Goal: Task Accomplishment & Management: Complete application form

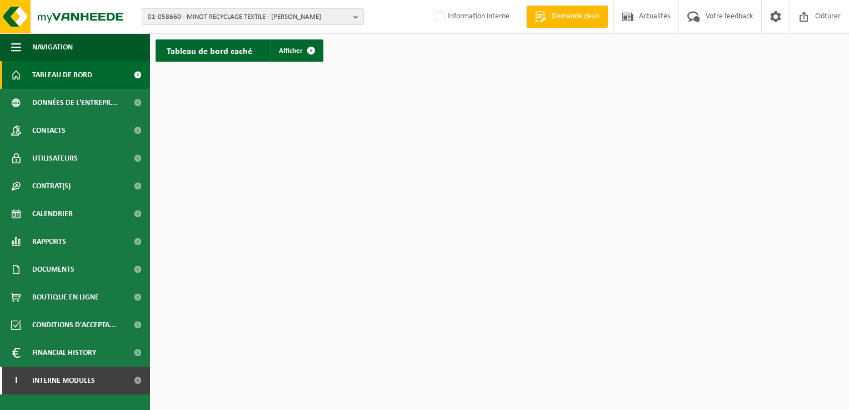
click at [213, 17] on span "01-058660 - MINOT RECYCLAGE TEXTILE - BILLY BERCLAU" at bounding box center [248, 17] width 201 height 17
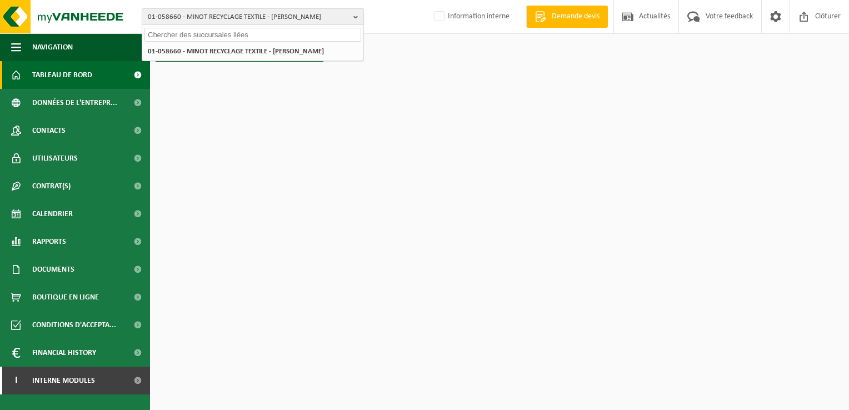
paste input "10-737240"
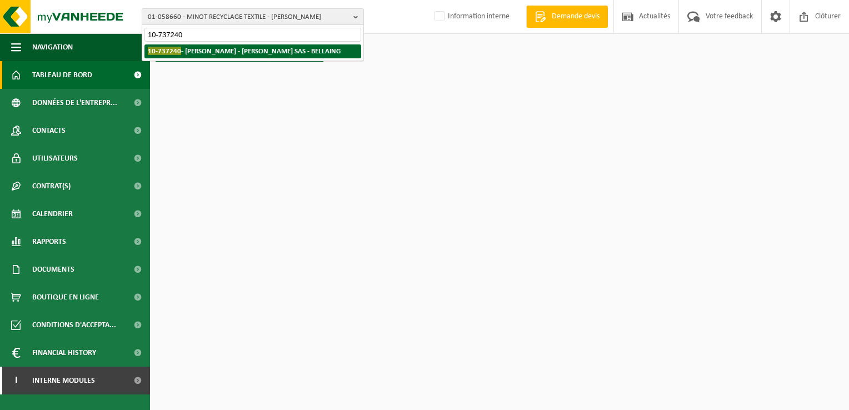
type input "10-737240"
click at [222, 47] on strong "10-737240 - LECLERC - VALDIS SAS - BELLAING" at bounding box center [244, 51] width 193 height 8
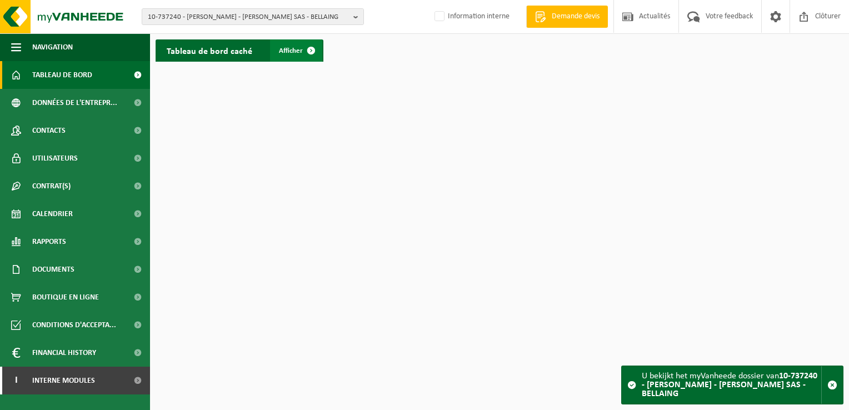
click at [309, 43] on span at bounding box center [311, 50] width 22 height 22
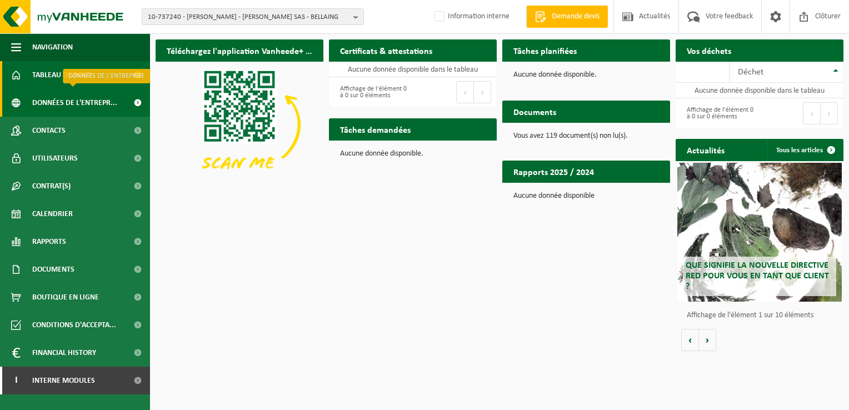
click at [87, 98] on span "Données de l'entrepr..." at bounding box center [74, 103] width 85 height 28
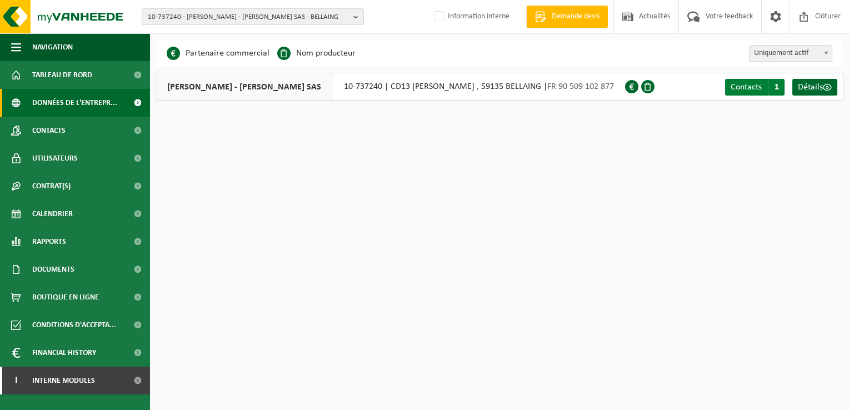
click at [749, 87] on span "Contacts" at bounding box center [745, 87] width 31 height 9
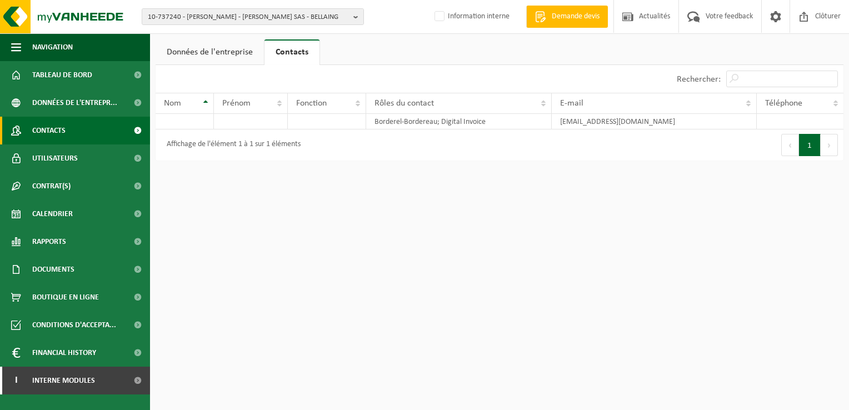
click at [61, 132] on span "Contacts" at bounding box center [48, 131] width 33 height 28
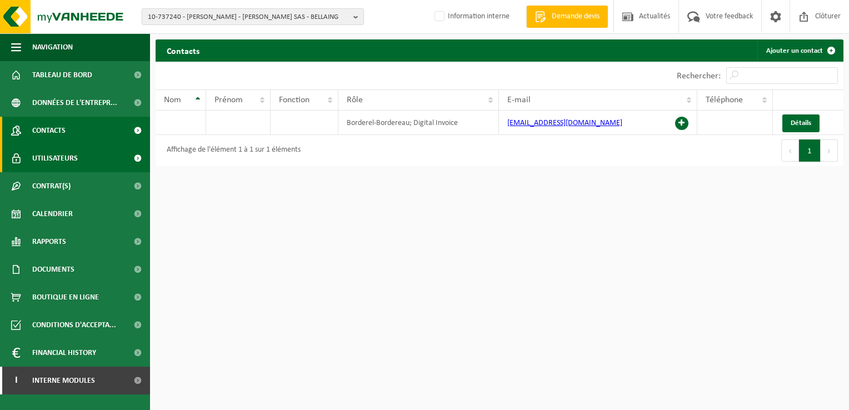
click at [62, 157] on span "Utilisateurs" at bounding box center [55, 158] width 46 height 28
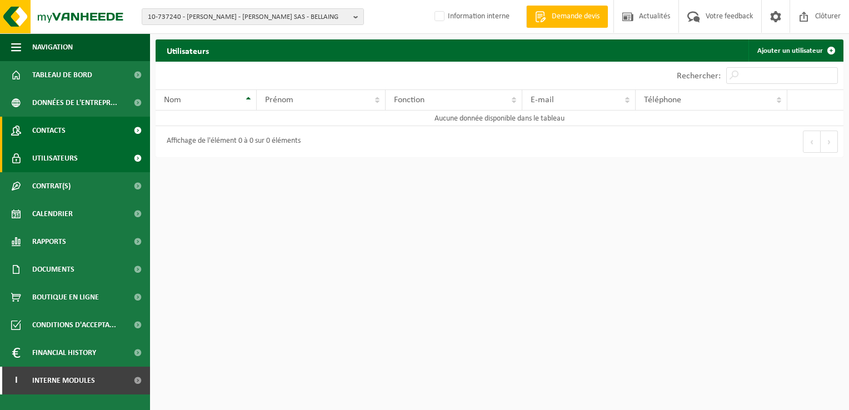
click at [66, 125] on span "Contacts" at bounding box center [48, 131] width 33 height 28
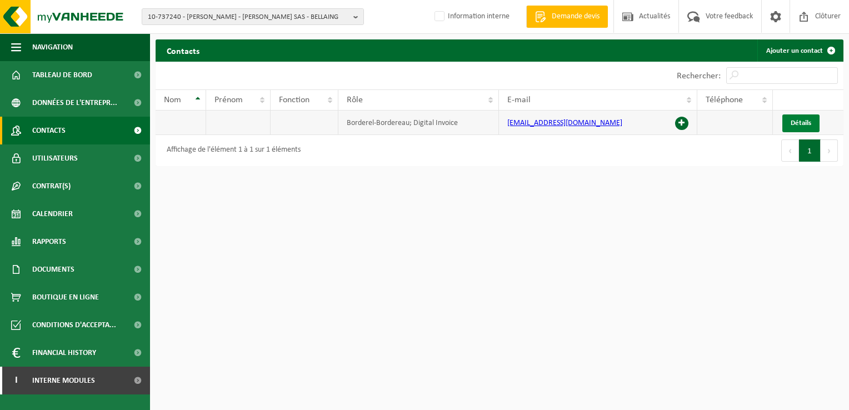
click at [803, 117] on link "Détails" at bounding box center [800, 123] width 37 height 18
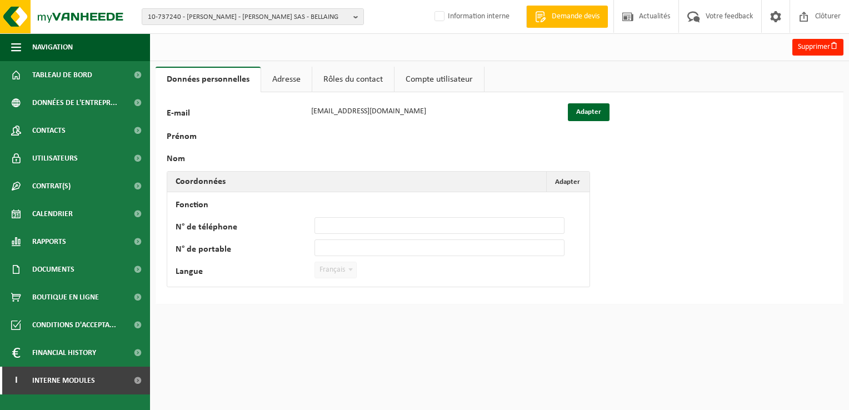
click at [298, 82] on link "Adresse" at bounding box center [286, 80] width 51 height 26
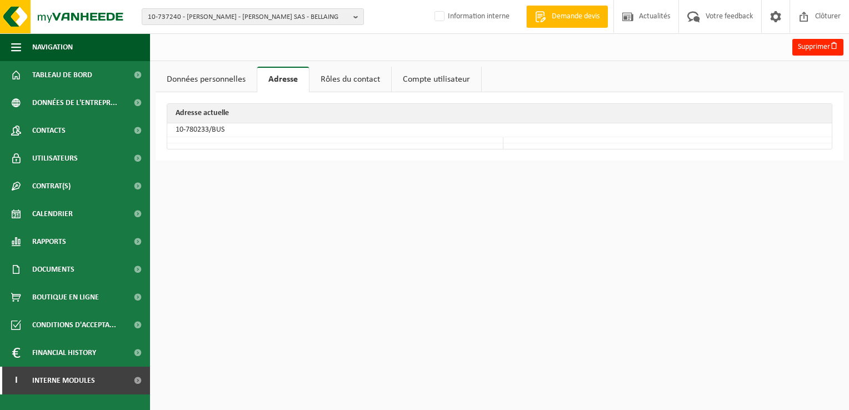
click at [331, 77] on link "Rôles du contact" at bounding box center [350, 80] width 82 height 26
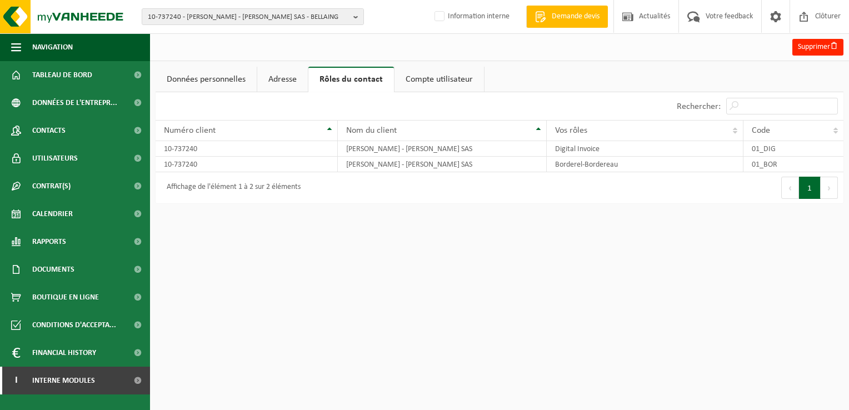
click at [431, 74] on link "Compte utilisateur" at bounding box center [438, 80] width 89 height 26
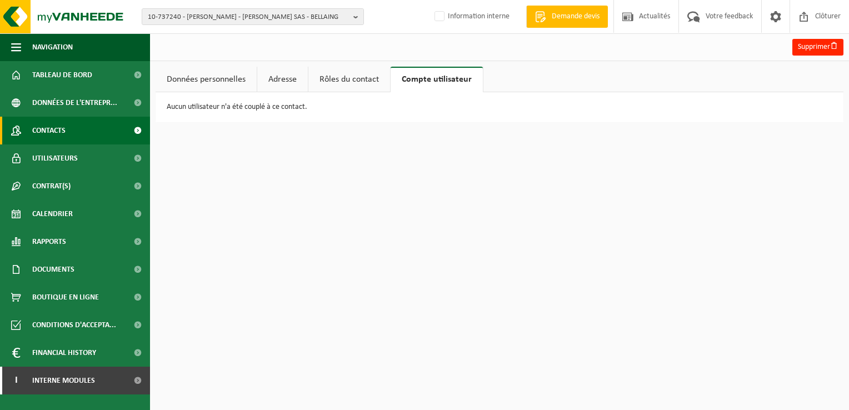
click at [55, 129] on span "Contacts" at bounding box center [48, 131] width 33 height 28
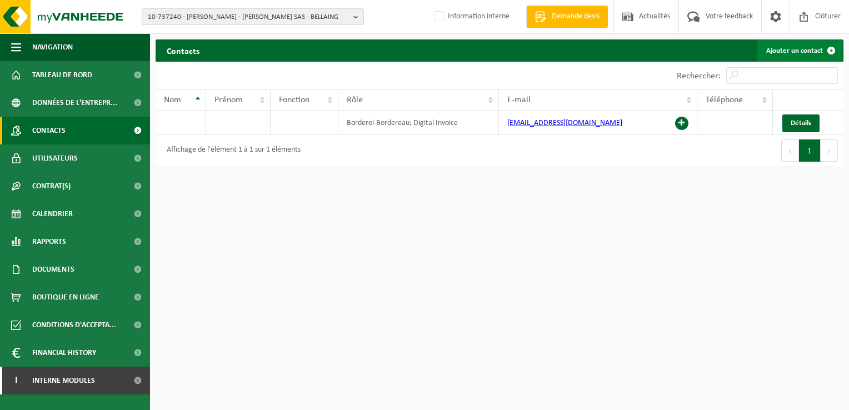
click at [802, 48] on link "Ajouter un contact" at bounding box center [799, 50] width 85 height 22
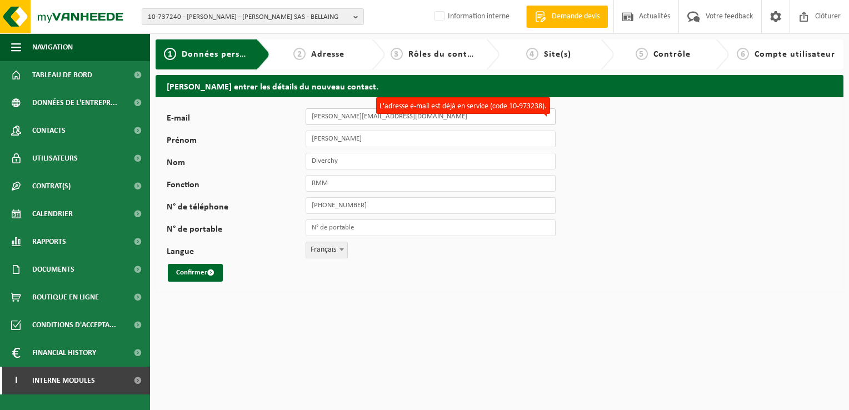
click at [420, 117] on input "Thibault.diverchy@briquehouse.fr" at bounding box center [430, 116] width 250 height 17
type input "T"
click at [329, 117] on input "E-mail" at bounding box center [430, 116] width 250 height 17
paste input "Cédric CARLIER cedric.carlier@valenciennes.leclerc"
click at [365, 116] on input "Cédric CARLIER cedric.carlier@valenciennes.leclerc" at bounding box center [430, 116] width 250 height 17
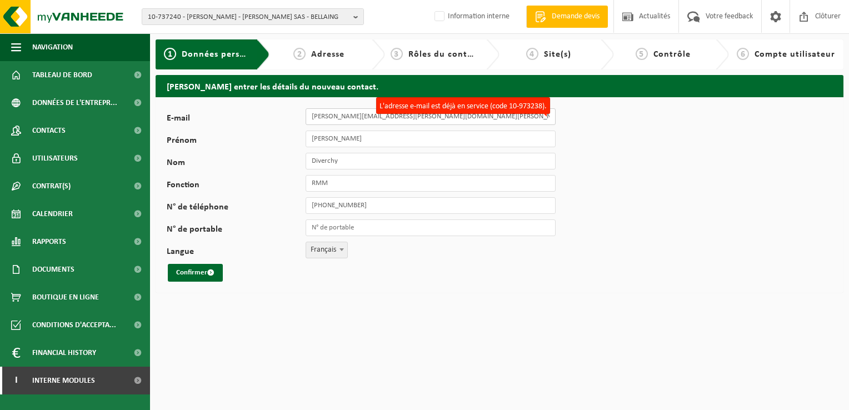
click at [434, 117] on input "[PERSON_NAME][EMAIL_ADDRESS][DOMAIN_NAME]" at bounding box center [430, 116] width 250 height 17
type input "[PERSON_NAME][EMAIL_ADDRESS][DOMAIN_NAME]"
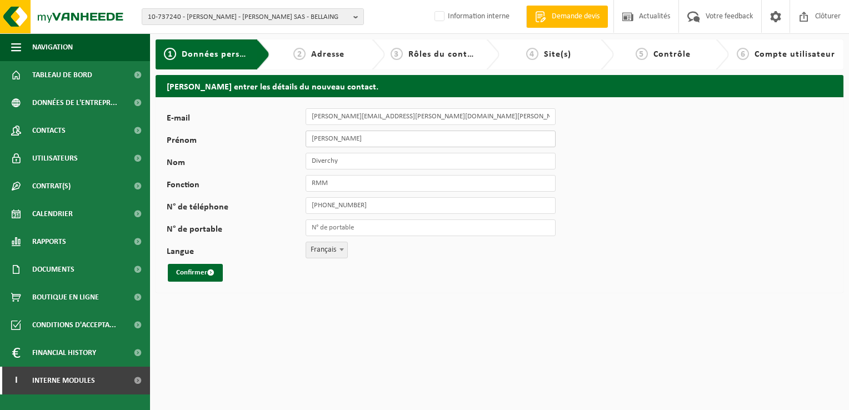
click at [349, 137] on input "Thibault" at bounding box center [430, 138] width 250 height 17
type input "T"
type input "Cedric"
drag, startPoint x: 344, startPoint y: 160, endPoint x: 300, endPoint y: 159, distance: 44.5
click at [300, 159] on div "Nom Diverchy" at bounding box center [367, 161] width 400 height 17
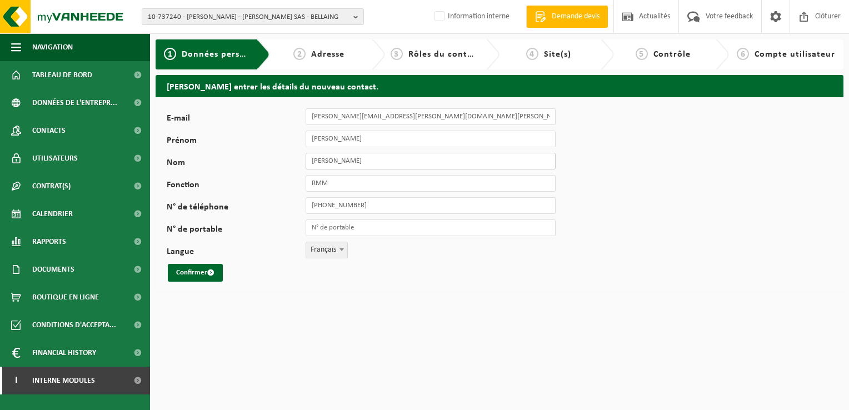
type input "CARLIER"
drag, startPoint x: 374, startPoint y: 203, endPoint x: 278, endPoint y: 203, distance: 96.1
click at [278, 203] on div "N° de téléphone +33 6 82 39 17 68" at bounding box center [367, 205] width 400 height 17
type input "[PHONE_NUMBER]"
click at [199, 271] on button "Confirmer" at bounding box center [195, 273] width 55 height 18
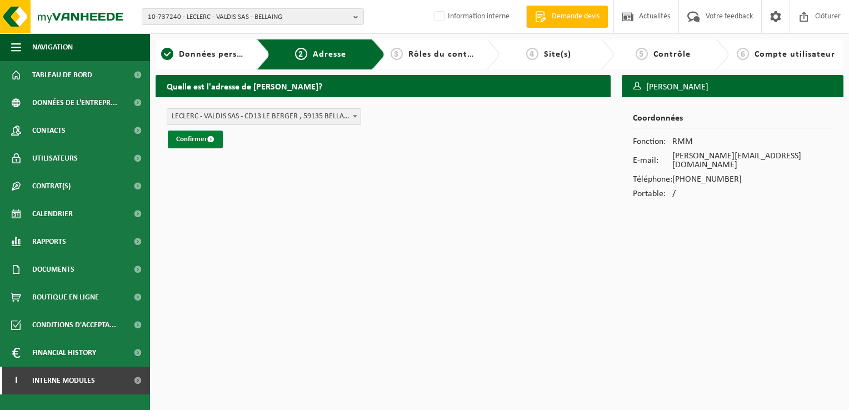
click at [198, 134] on button "Confirmer" at bounding box center [195, 139] width 55 height 18
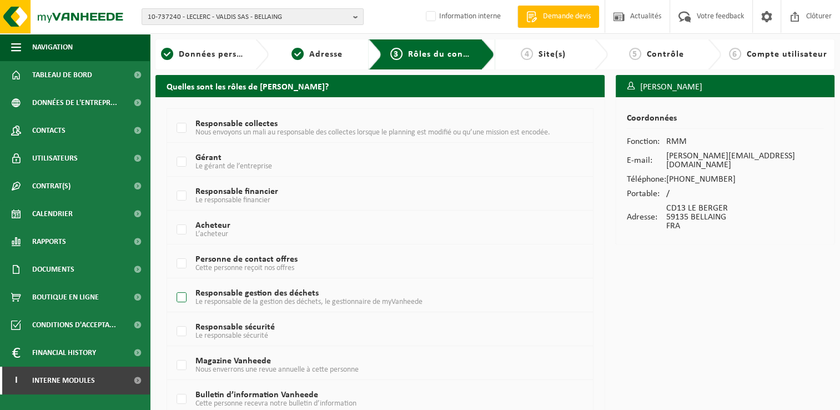
click at [181, 294] on label "Responsable gestion des déchets Le responsable de la gestion des déchets, le ge…" at bounding box center [363, 297] width 378 height 17
click at [173, 284] on input "Responsable gestion des déchets Le responsable de la gestion des déchets, le ge…" at bounding box center [172, 283] width 1 height 1
checkbox input "true"
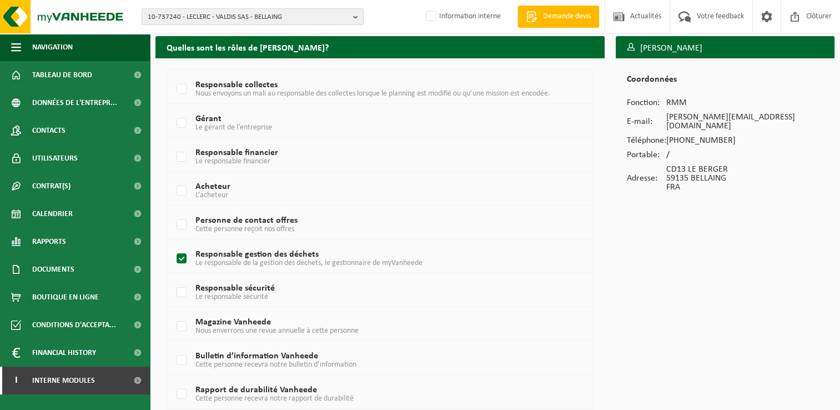
scroll to position [82, 0]
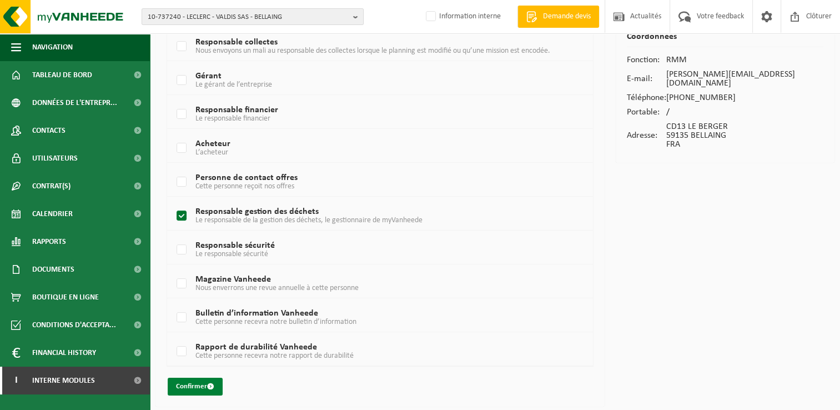
click at [195, 384] on button "Confirmer" at bounding box center [195, 387] width 55 height 18
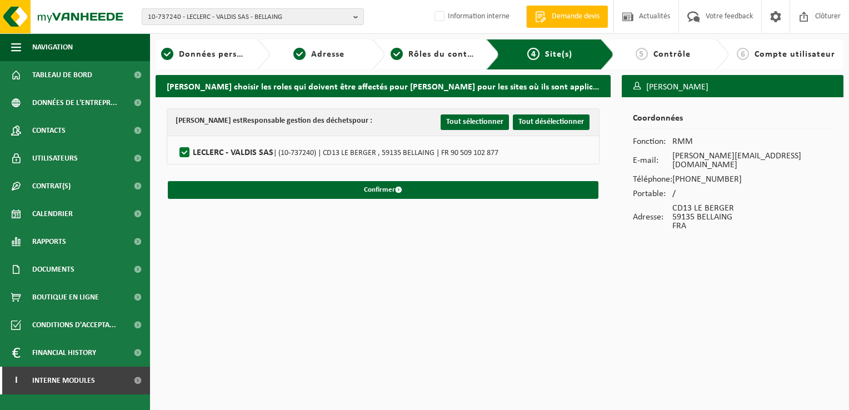
click at [233, 150] on label"] "LECLERC - VALDIS SAS | (10-737240) | CD13 LE BERGER , 59135 BELLAING | FR 90 50…" at bounding box center [337, 152] width 321 height 17
click at [175, 139] on input "LECLERC - VALDIS SAS | (10-737240) | CD13 LE BERGER , 59135 BELLAING | FR 90 50…" at bounding box center [175, 138] width 1 height 1
click at [233, 150] on label"] "LECLERC - VALDIS SAS | (10-737240) | CD13 LE BERGER , 59135 BELLAING | FR 90 50…" at bounding box center [337, 152] width 321 height 17
click at [175, 139] on input "LECLERC - VALDIS SAS | (10-737240) | CD13 LE BERGER , 59135 BELLAING | FR 90 50…" at bounding box center [175, 138] width 1 height 1
checkbox input "true"
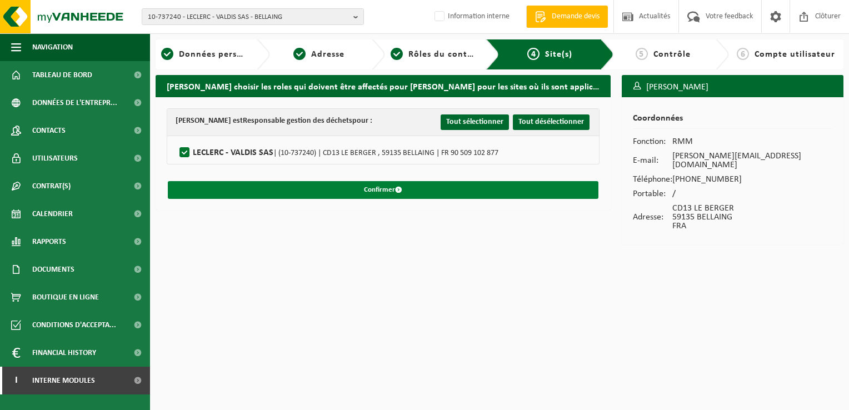
click at [280, 188] on button "Confirmer" at bounding box center [383, 190] width 430 height 18
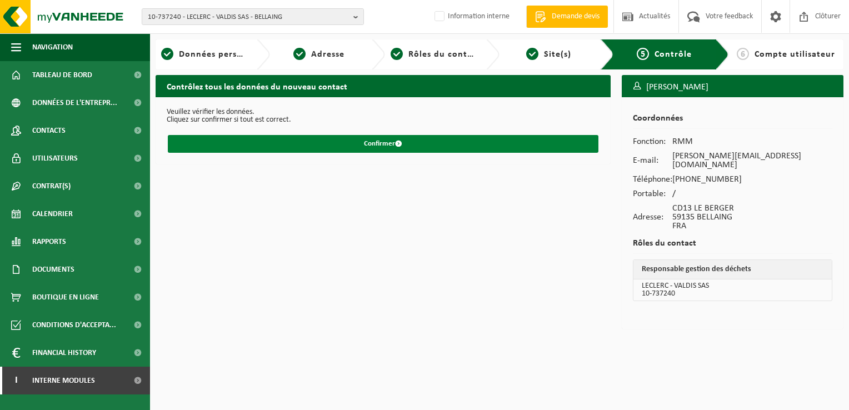
click at [405, 141] on button "Confirmer" at bounding box center [383, 144] width 430 height 18
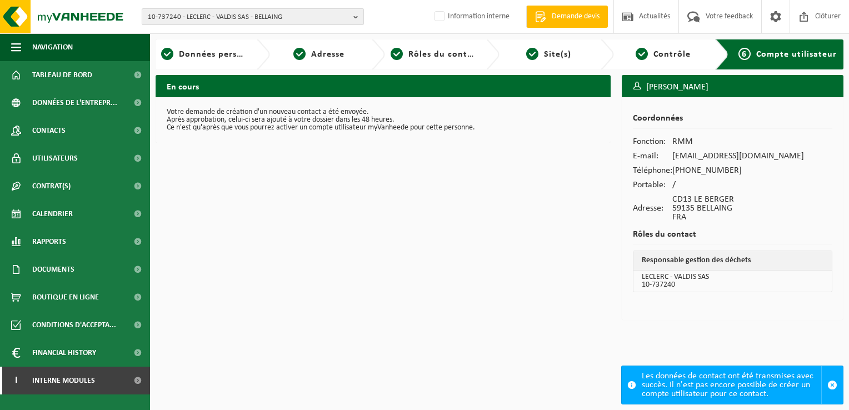
click at [300, 19] on span "10-737240 - LECLERC - VALDIS SAS - BELLAING" at bounding box center [248, 17] width 201 height 17
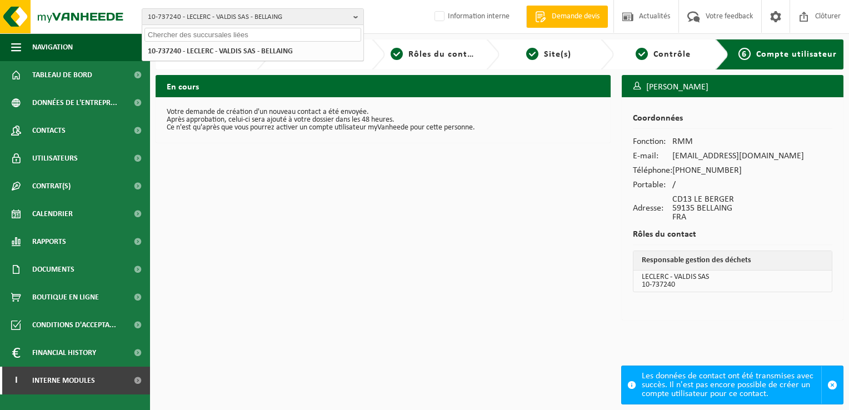
click at [217, 36] on input "text" at bounding box center [252, 35] width 217 height 14
type input "1-959563"
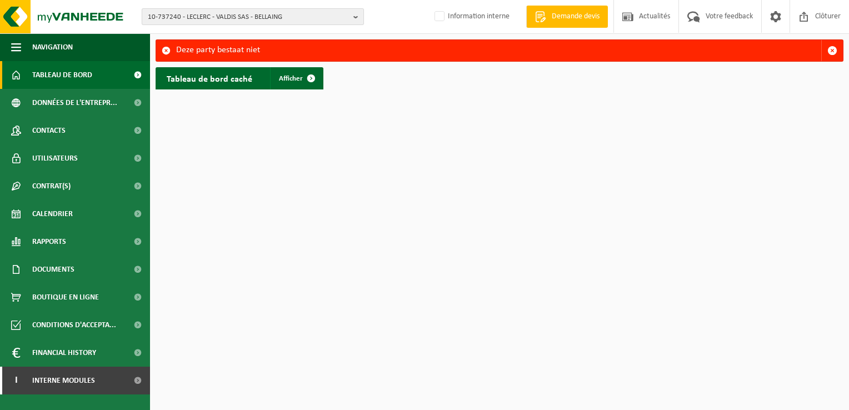
click at [204, 14] on span "10-737240 - LECLERC - VALDIS SAS - BELLAING" at bounding box center [248, 17] width 201 height 17
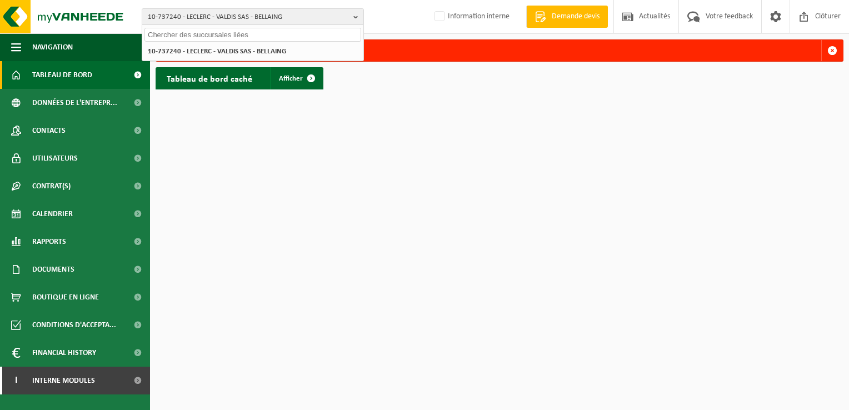
click at [168, 36] on input "text" at bounding box center [252, 35] width 217 height 14
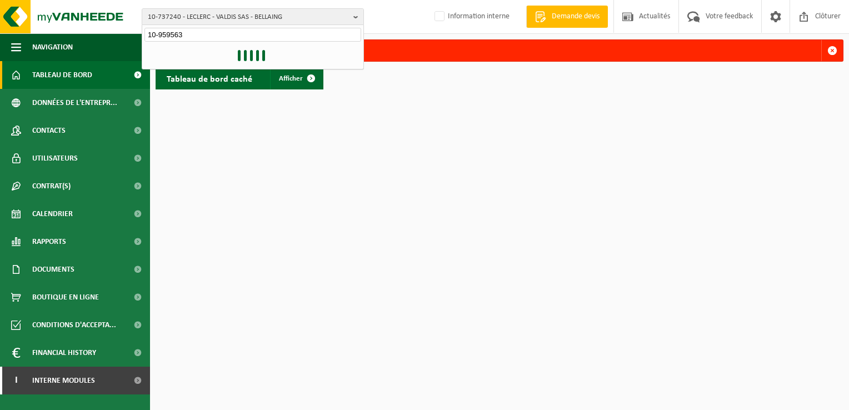
type input "10-959563"
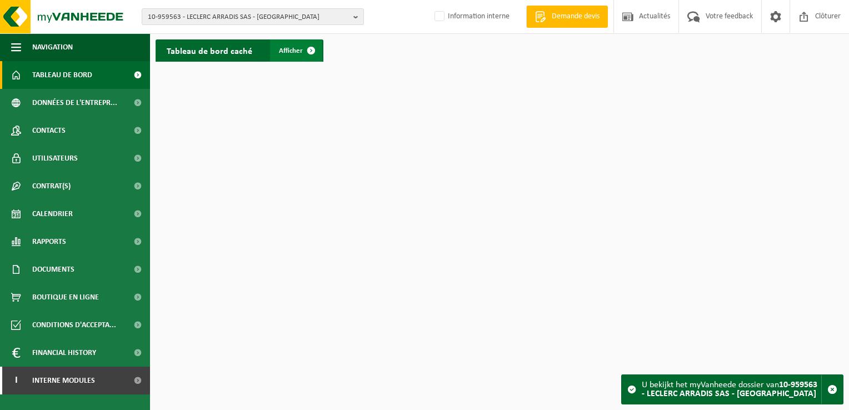
click at [310, 43] on span at bounding box center [311, 50] width 22 height 22
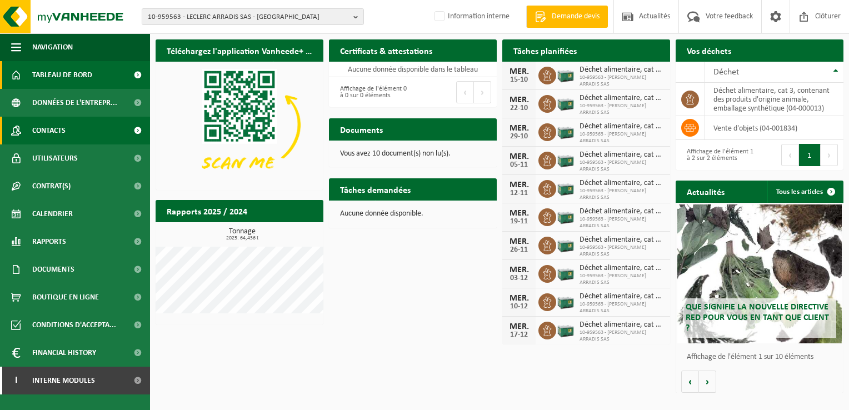
click at [61, 132] on span "Contacts" at bounding box center [48, 131] width 33 height 28
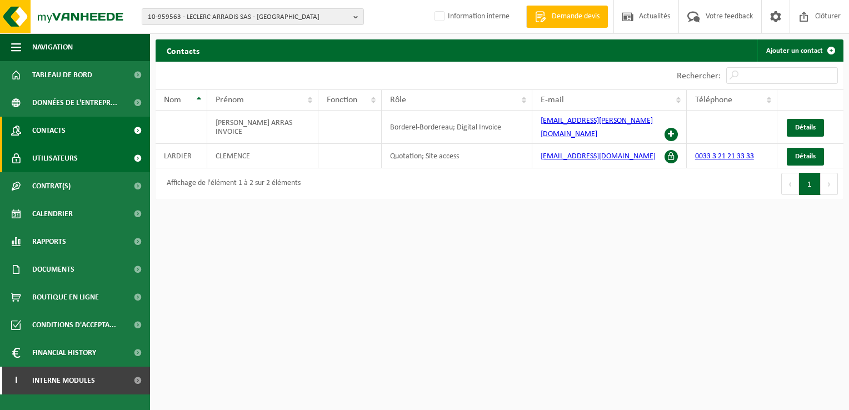
click at [60, 155] on span "Utilisateurs" at bounding box center [55, 158] width 46 height 28
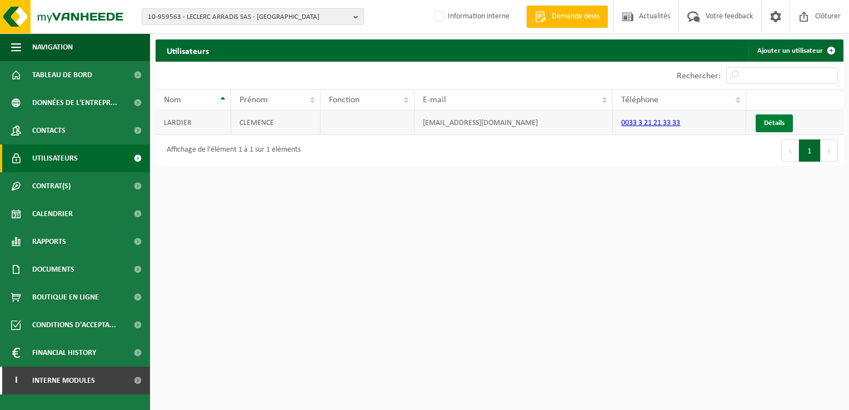
click at [771, 121] on link "Détails" at bounding box center [773, 123] width 37 height 18
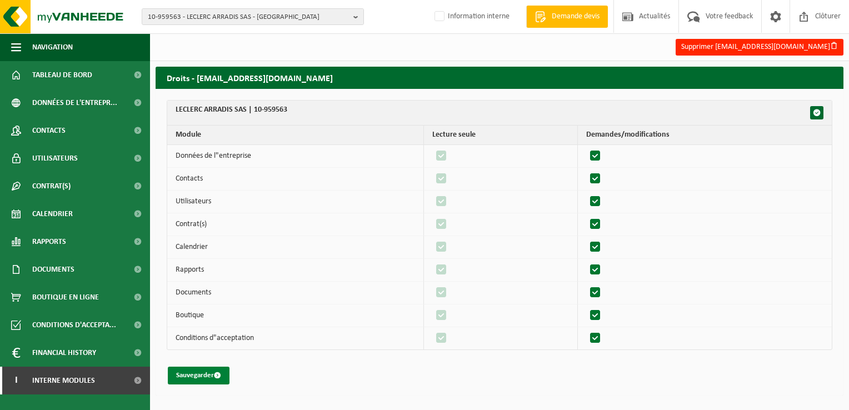
click at [207, 370] on button "Sauvegarder" at bounding box center [199, 376] width 62 height 18
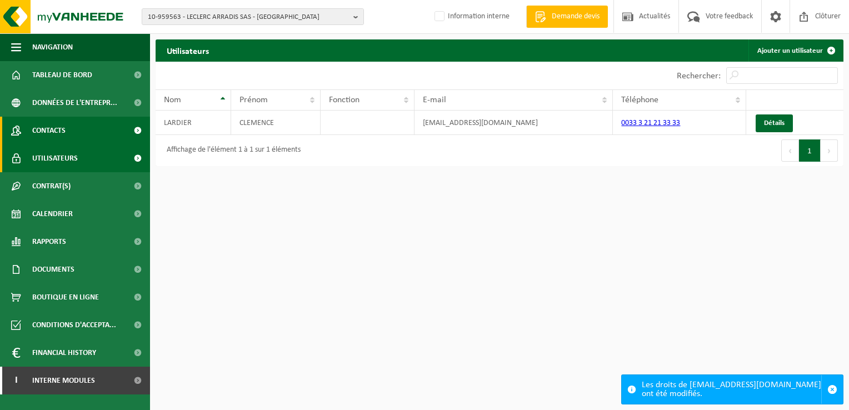
click at [69, 128] on link "Contacts" at bounding box center [75, 131] width 150 height 28
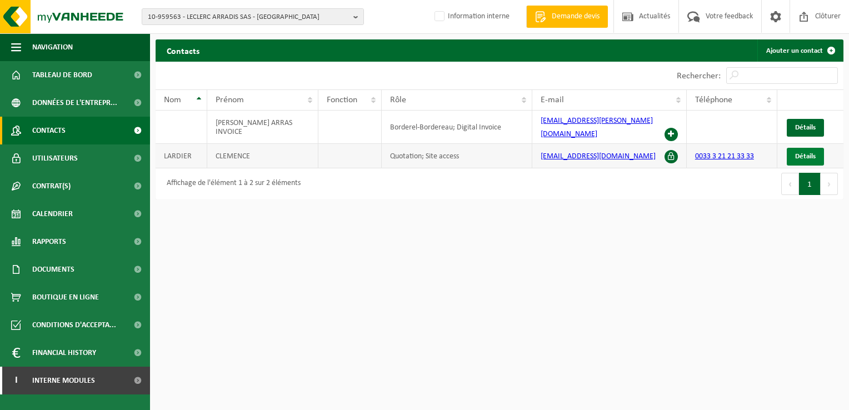
click at [795, 153] on span "Détails" at bounding box center [805, 156] width 21 height 7
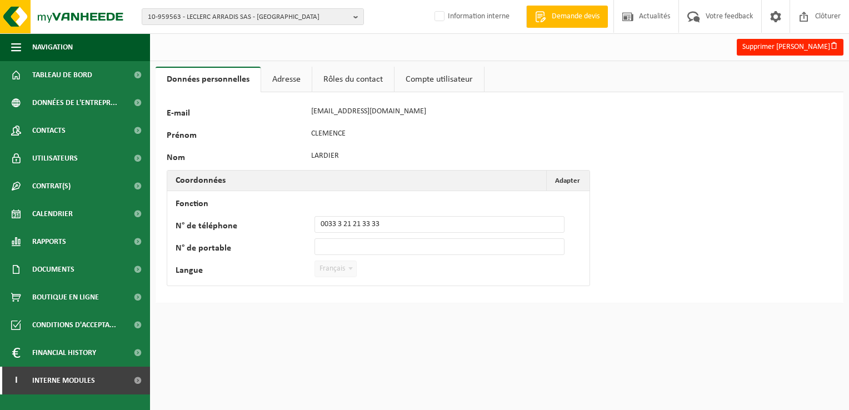
click at [293, 87] on link "Adresse" at bounding box center [286, 80] width 51 height 26
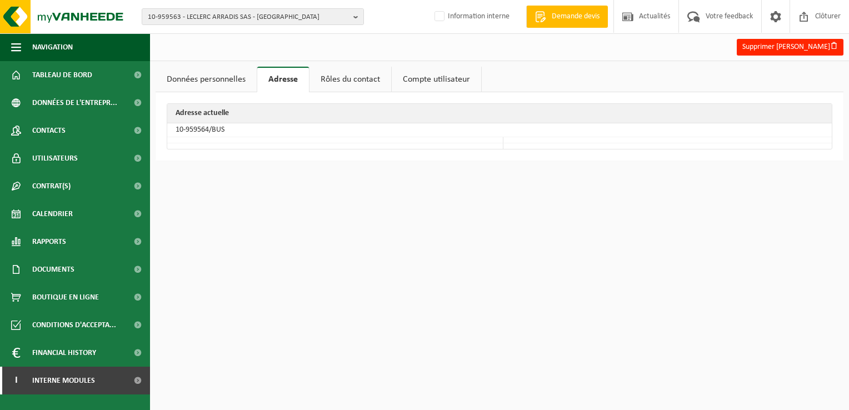
click at [337, 78] on link "Rôles du contact" at bounding box center [350, 80] width 82 height 26
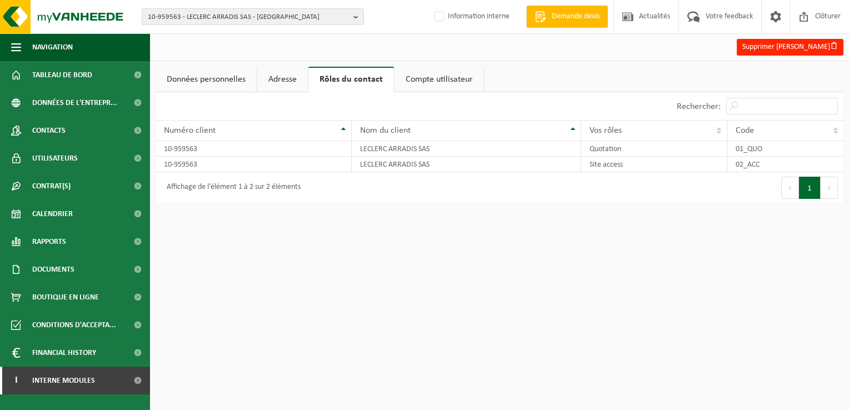
click at [428, 77] on link "Compte utilisateur" at bounding box center [438, 80] width 89 height 26
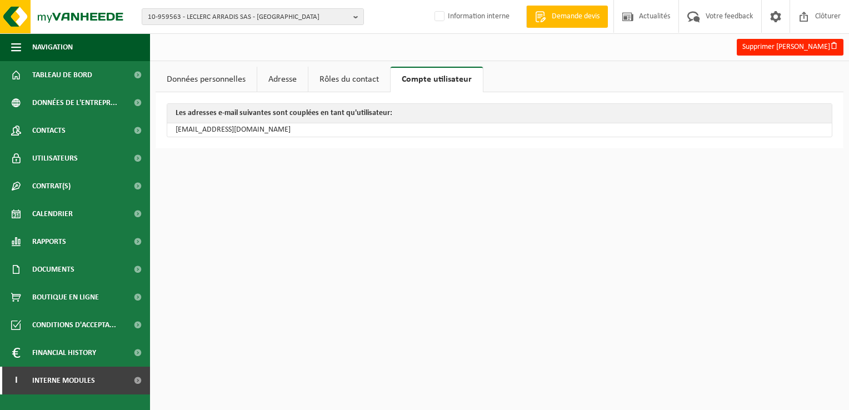
click at [347, 79] on link "Rôles du contact" at bounding box center [349, 80] width 82 height 26
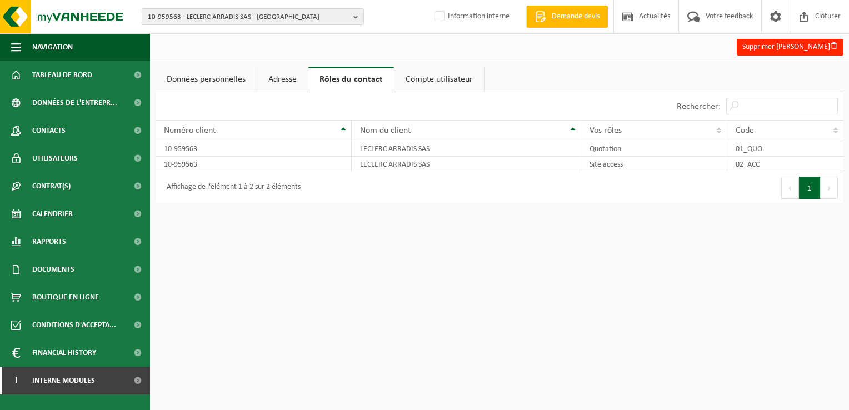
click at [285, 83] on link "Adresse" at bounding box center [282, 80] width 51 height 26
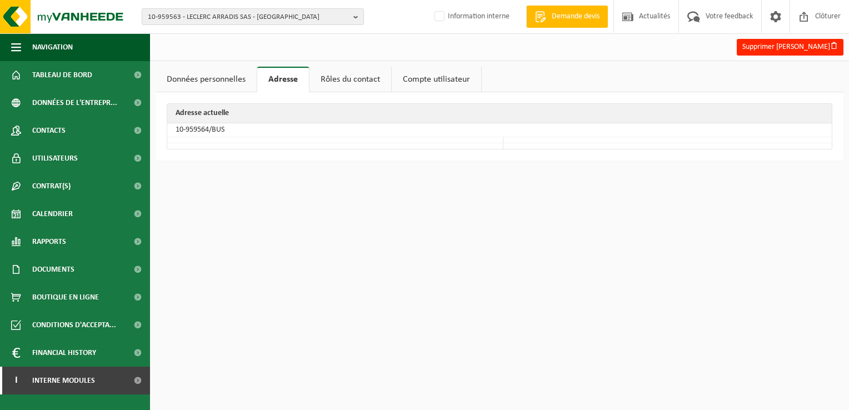
click at [190, 80] on link "Données personnelles" at bounding box center [205, 80] width 101 height 26
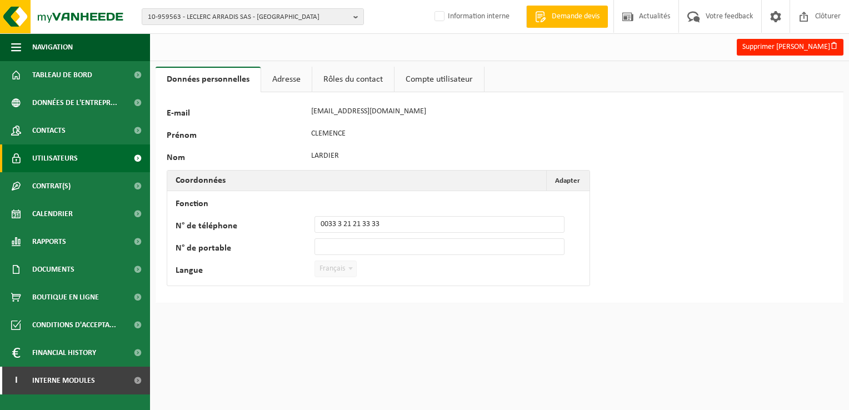
click at [69, 159] on span "Utilisateurs" at bounding box center [55, 158] width 46 height 28
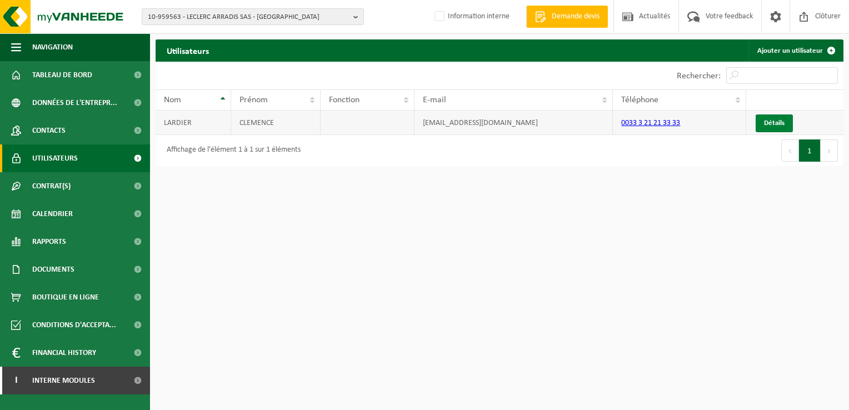
click at [768, 117] on link "Détails" at bounding box center [773, 123] width 37 height 18
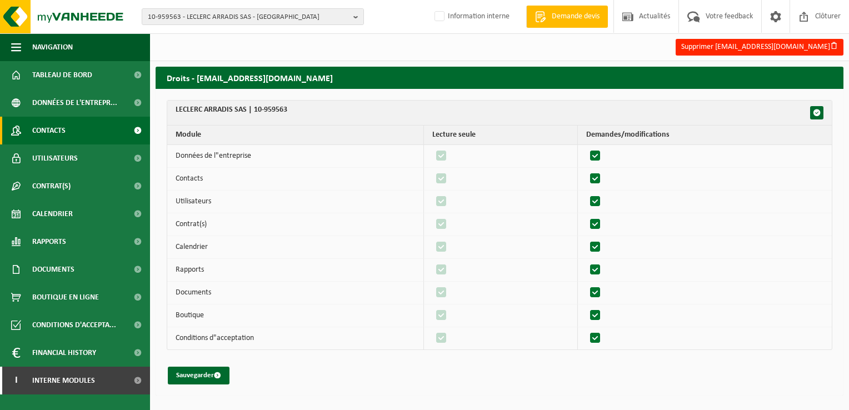
click at [68, 130] on link "Contacts" at bounding box center [75, 131] width 150 height 28
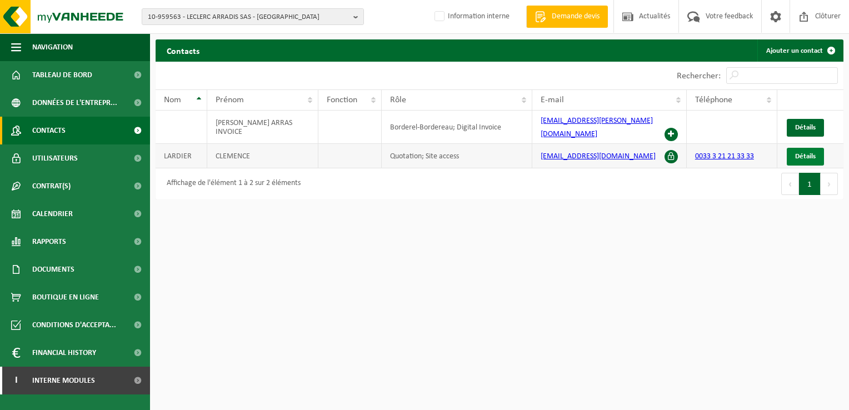
click at [811, 153] on span "Détails" at bounding box center [805, 156] width 21 height 7
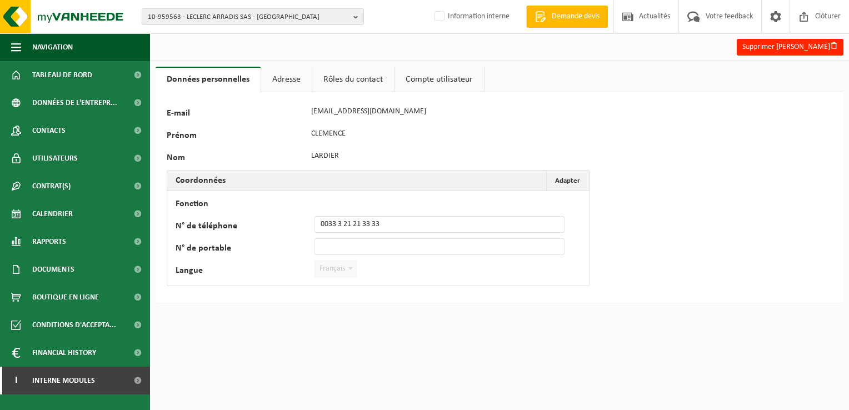
click at [362, 82] on link "Rôles du contact" at bounding box center [353, 80] width 82 height 26
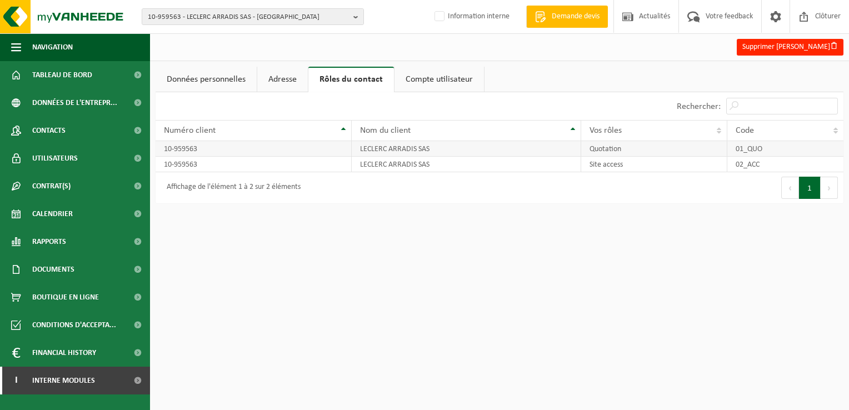
click at [195, 149] on td "10-959563" at bounding box center [253, 149] width 196 height 16
click at [224, 12] on span "10-959563 - LECLERC ARRADIS SAS - ARRAS" at bounding box center [248, 17] width 201 height 17
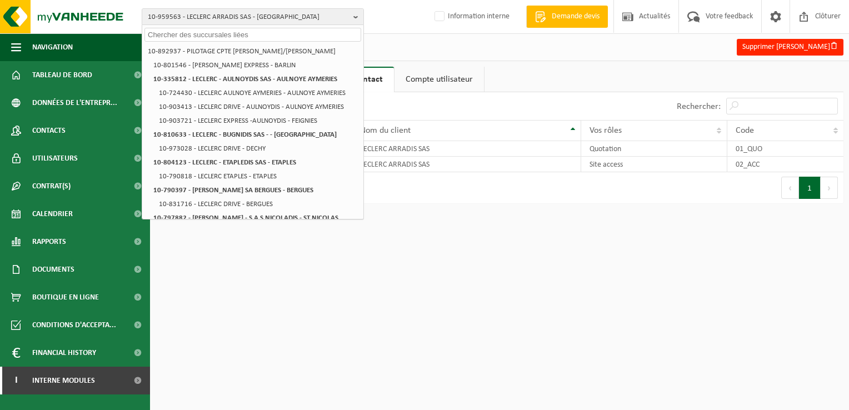
click at [168, 35] on input "text" at bounding box center [252, 35] width 217 height 14
paste input "01-085985"
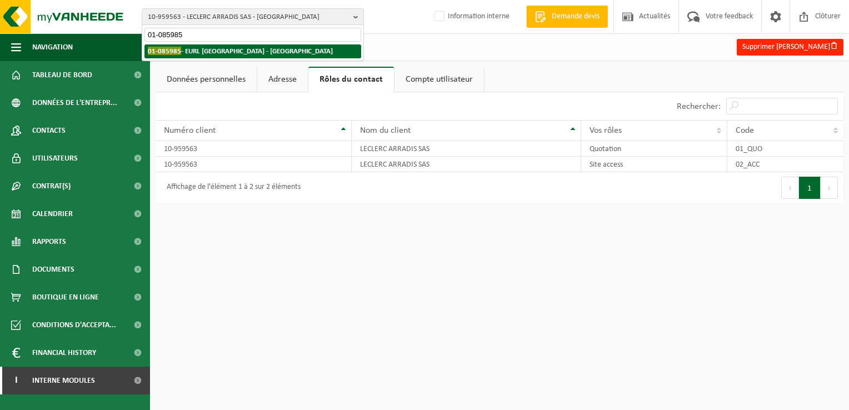
type input "01-085985"
click at [202, 47] on strong "01-085985 - EURL RS NORD - LA BASSEE" at bounding box center [240, 51] width 185 height 8
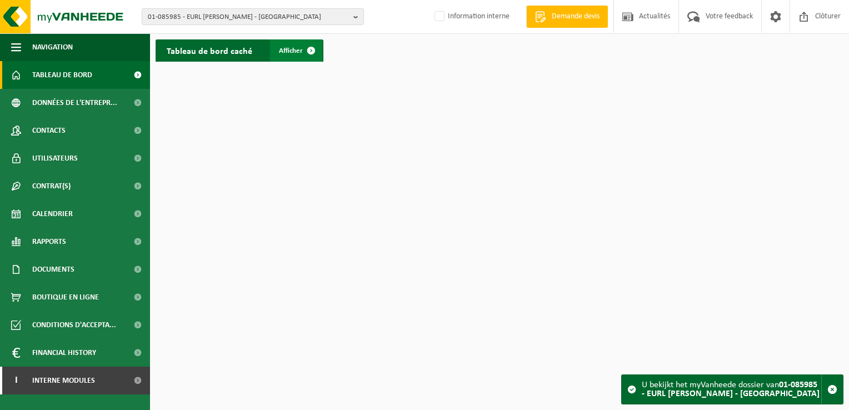
click at [304, 49] on span at bounding box center [311, 50] width 22 height 22
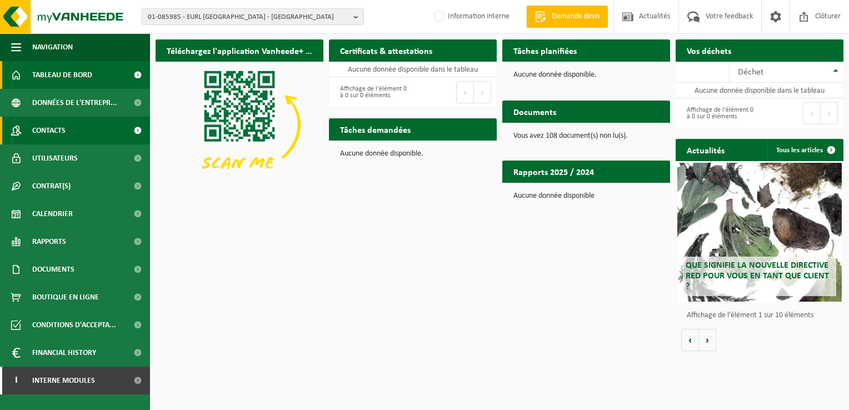
click at [67, 132] on link "Contacts" at bounding box center [75, 131] width 150 height 28
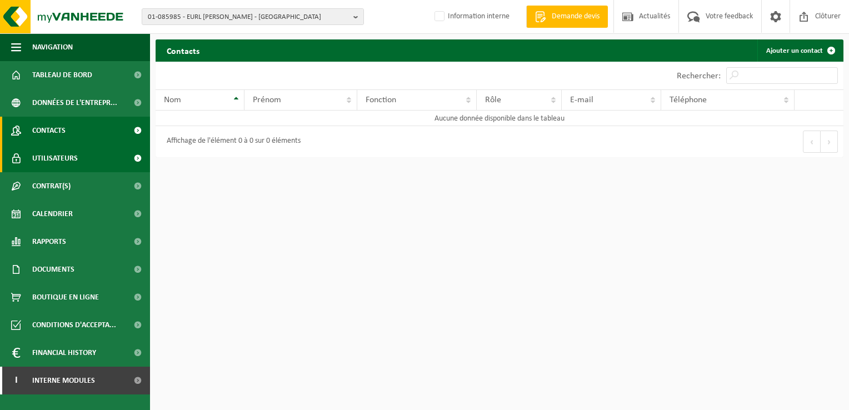
click at [46, 158] on span "Utilisateurs" at bounding box center [55, 158] width 46 height 28
click at [47, 132] on span "Contacts" at bounding box center [48, 131] width 33 height 28
click at [57, 159] on span "Utilisateurs" at bounding box center [55, 158] width 46 height 28
click at [54, 133] on span "Contacts" at bounding box center [48, 131] width 33 height 28
click at [57, 148] on span "Utilisateurs" at bounding box center [55, 158] width 46 height 28
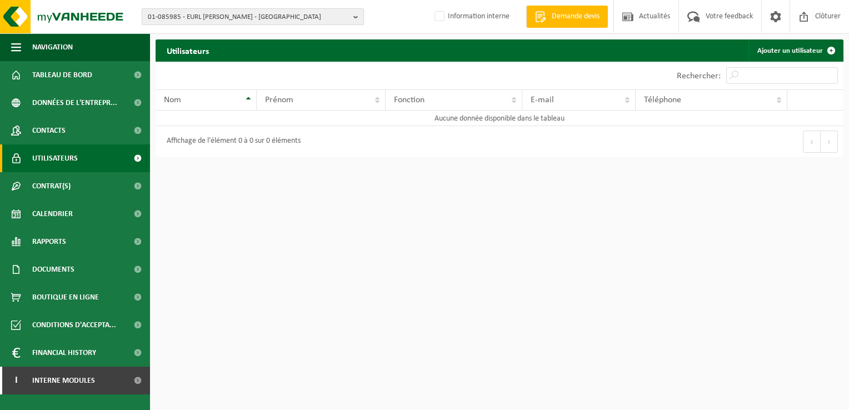
click at [235, 17] on span "01-085985 - EURL RS NORD - LA BASSEE" at bounding box center [248, 17] width 201 height 17
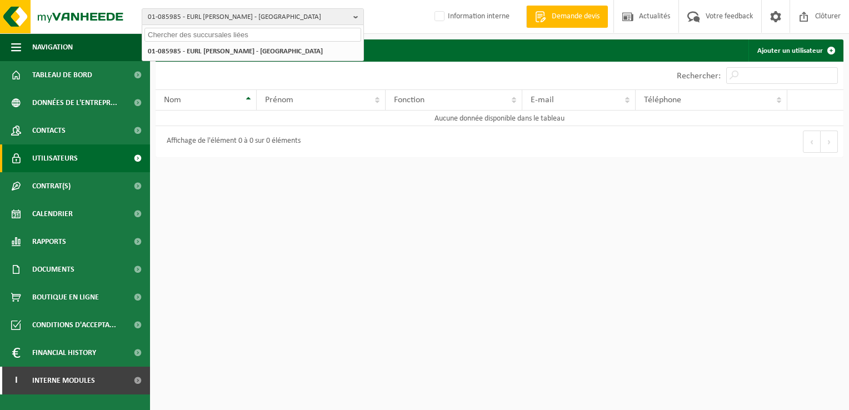
paste input "10-724237"
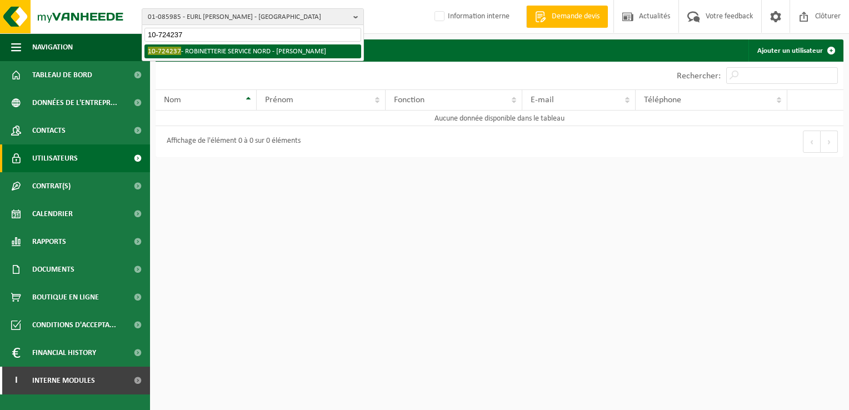
type input "10-724237"
click at [217, 52] on li "10-724237 - ROBINETTERIE SERVICE NORD - BILLY BERCLAU" at bounding box center [252, 51] width 217 height 14
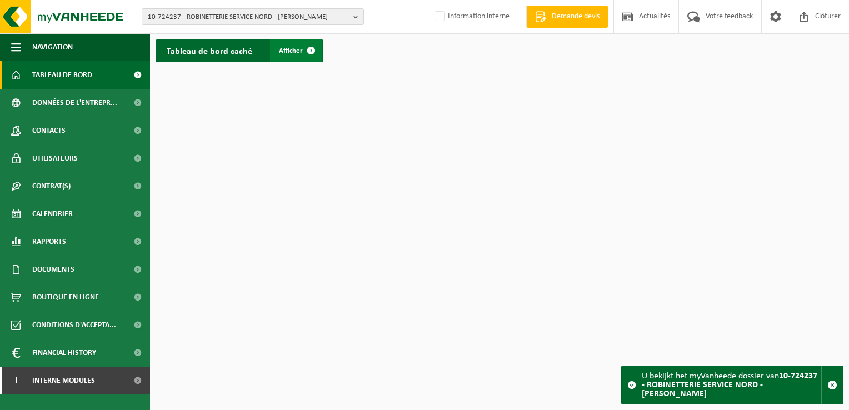
click at [294, 47] on span "Afficher" at bounding box center [291, 50] width 24 height 7
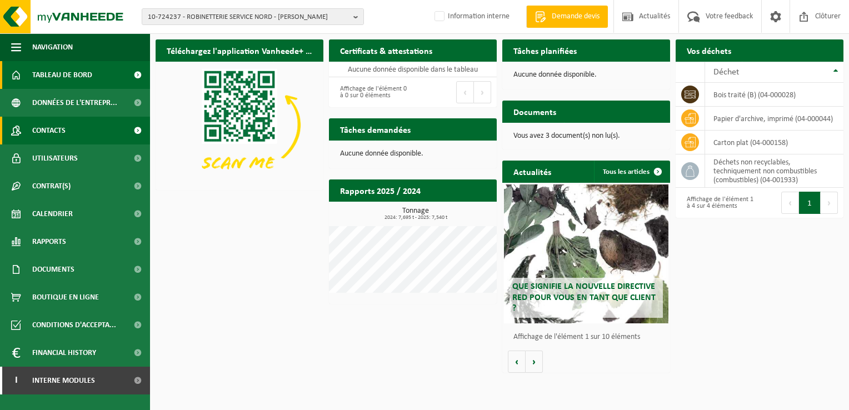
click at [56, 130] on span "Contacts" at bounding box center [48, 131] width 33 height 28
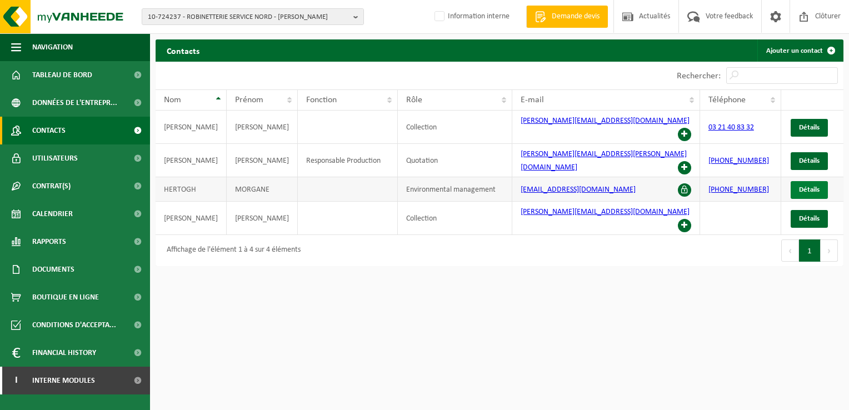
click at [812, 186] on span "Détails" at bounding box center [809, 189] width 21 height 7
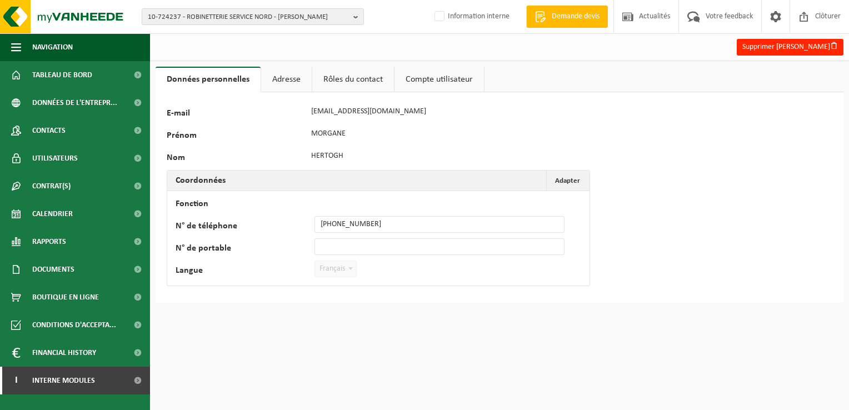
click at [285, 82] on link "Adresse" at bounding box center [286, 80] width 51 height 26
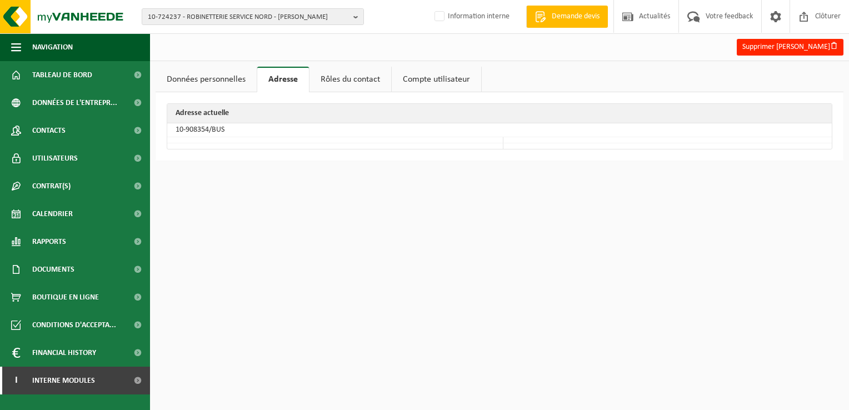
click at [322, 78] on link "Rôles du contact" at bounding box center [350, 80] width 82 height 26
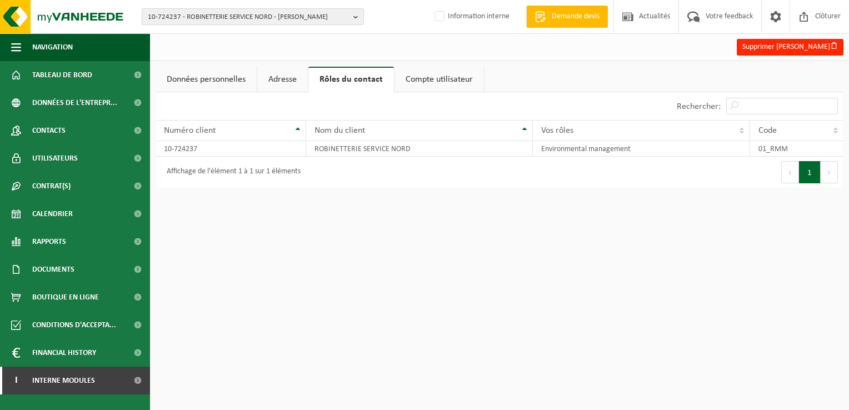
click at [415, 79] on link "Compte utilisateur" at bounding box center [438, 80] width 89 height 26
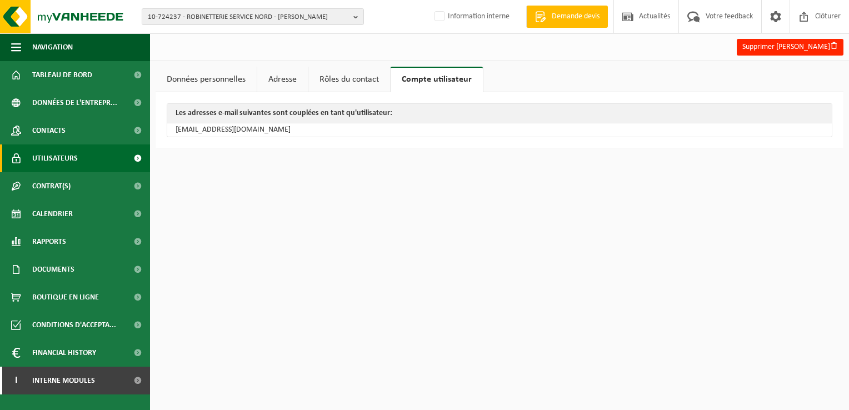
click at [64, 158] on span "Utilisateurs" at bounding box center [55, 158] width 46 height 28
